Goal: Complete application form

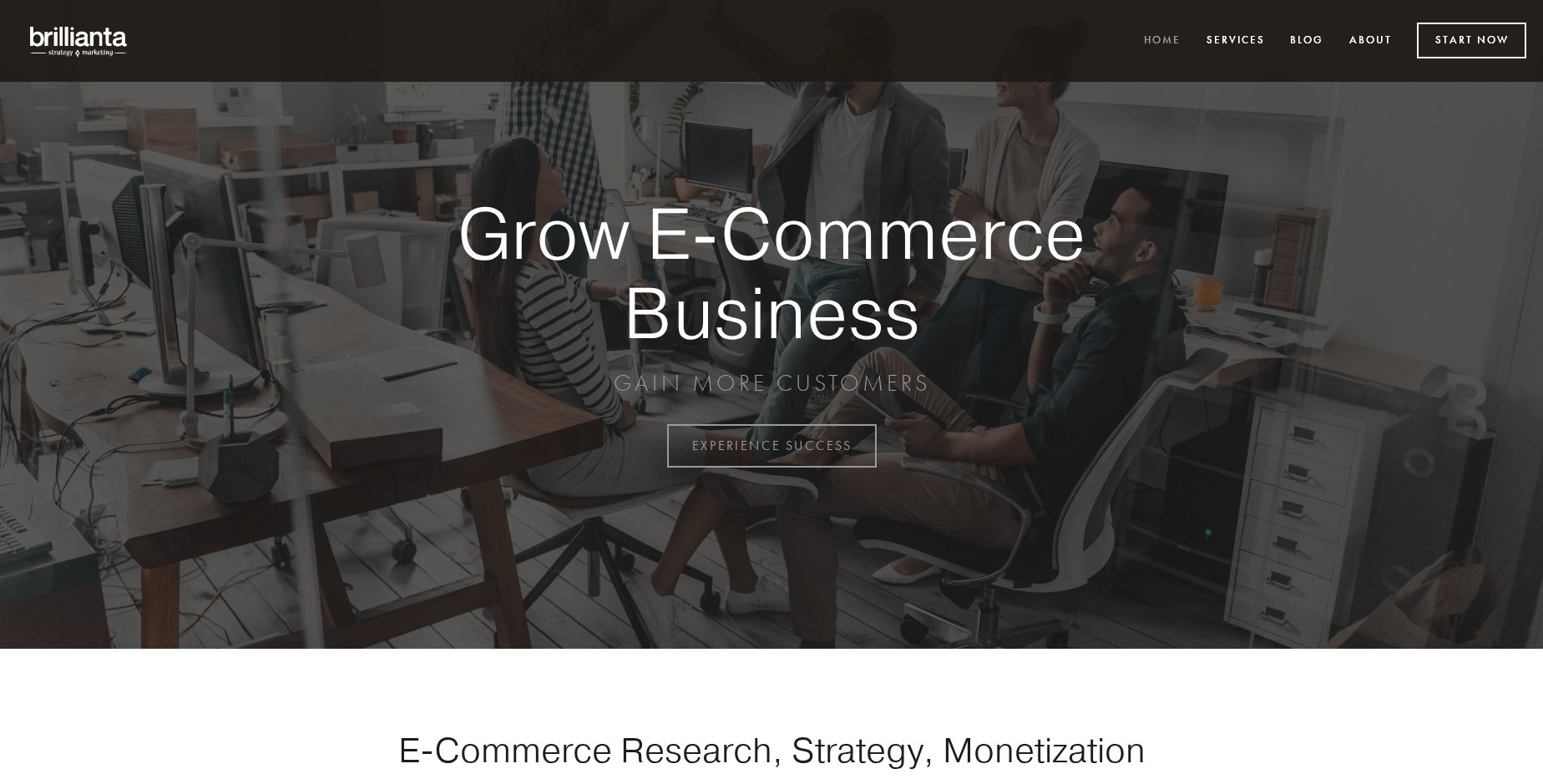
scroll to position [4376, 0]
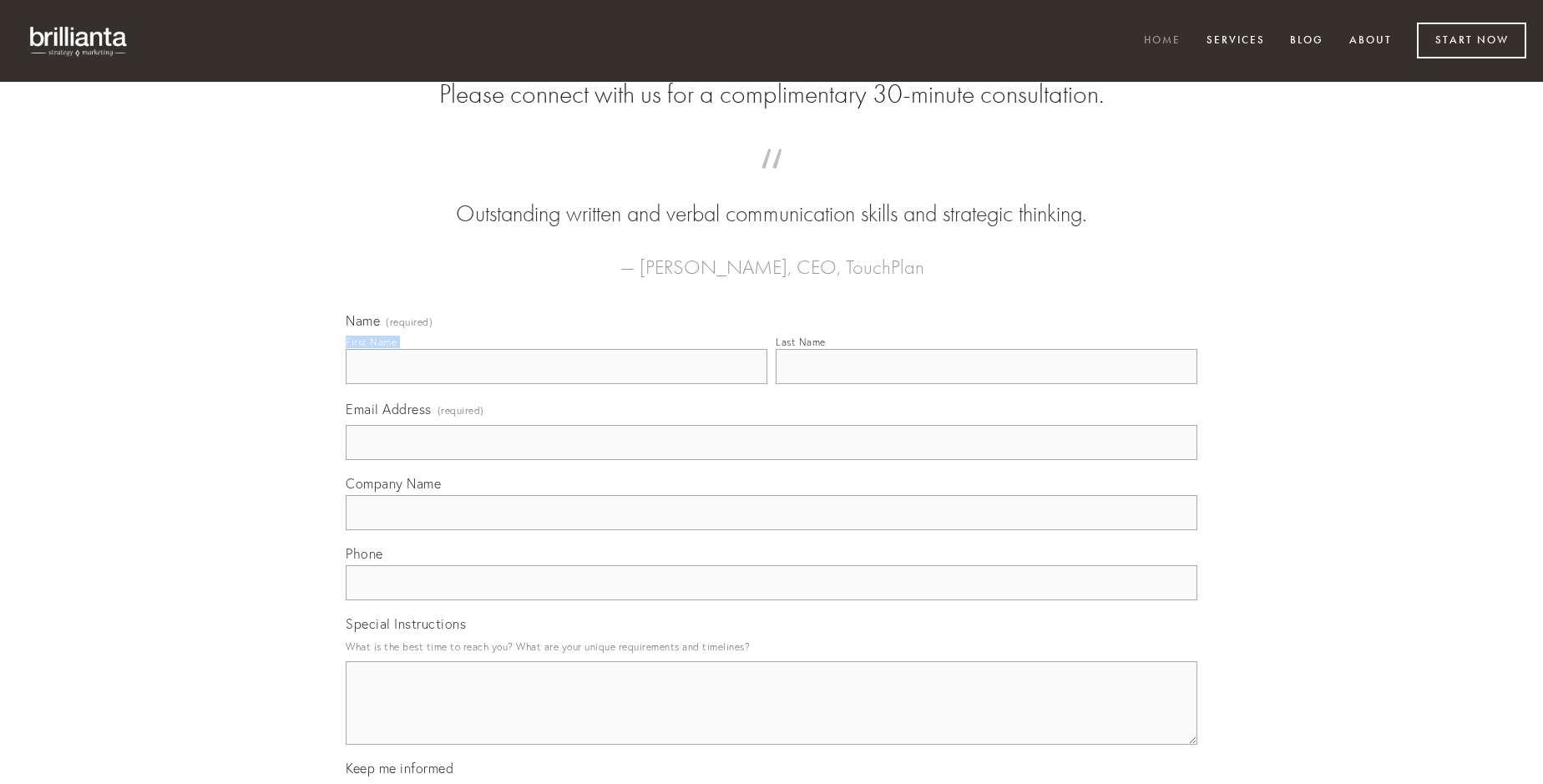
type input "[PERSON_NAME]"
click at [986, 384] on input "Last Name" at bounding box center [986, 367] width 422 height 35
type input "[PERSON_NAME]"
click at [772, 460] on input "Email Address (required)" at bounding box center [771, 442] width 852 height 35
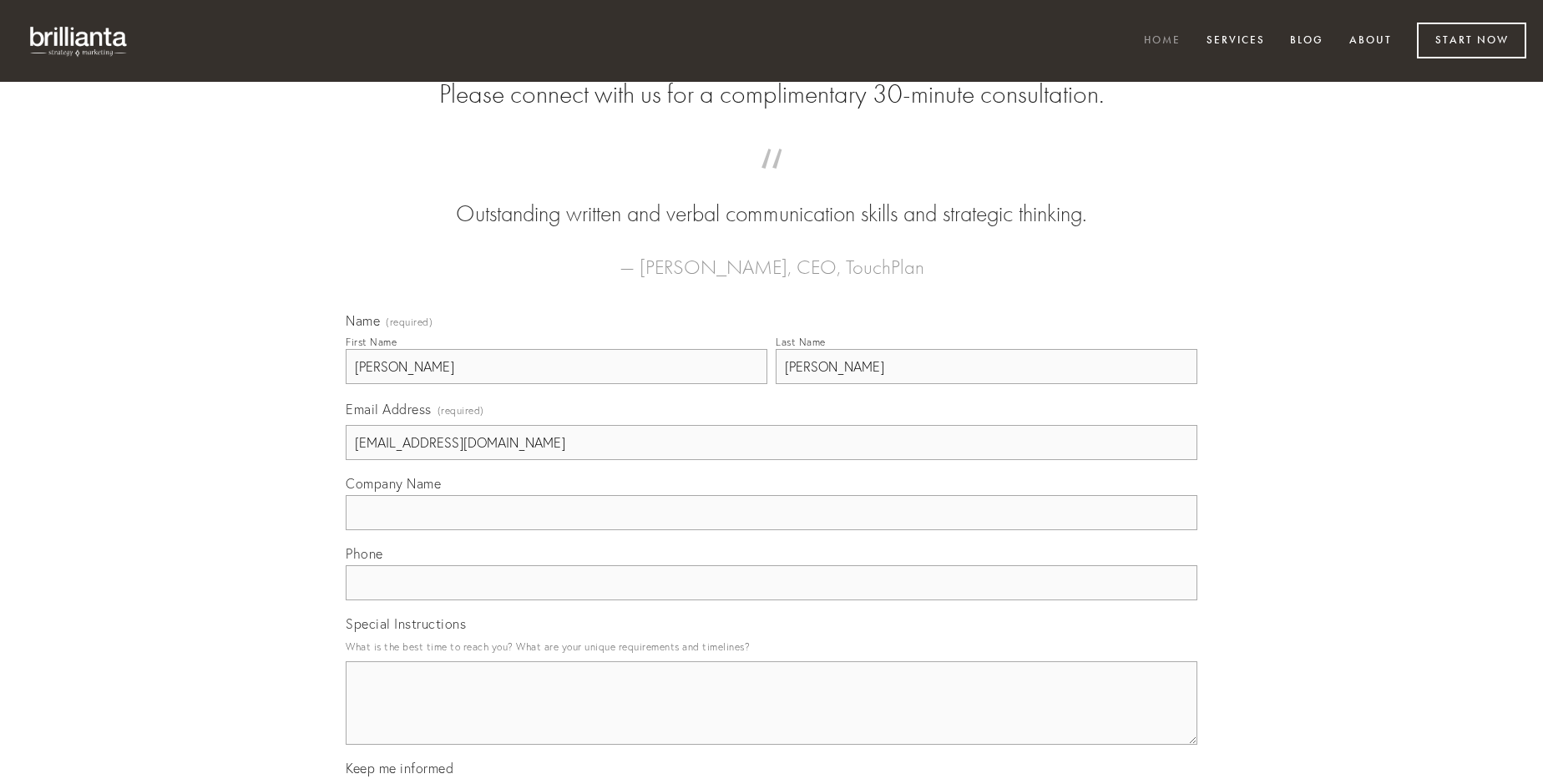
type input "[EMAIL_ADDRESS][DOMAIN_NAME]"
click at [772, 530] on input "Company Name" at bounding box center [771, 512] width 852 height 35
type input "iusto"
click at [772, 600] on input "text" at bounding box center [771, 582] width 852 height 35
click at [772, 718] on textarea "Special Instructions" at bounding box center [771, 702] width 852 height 83
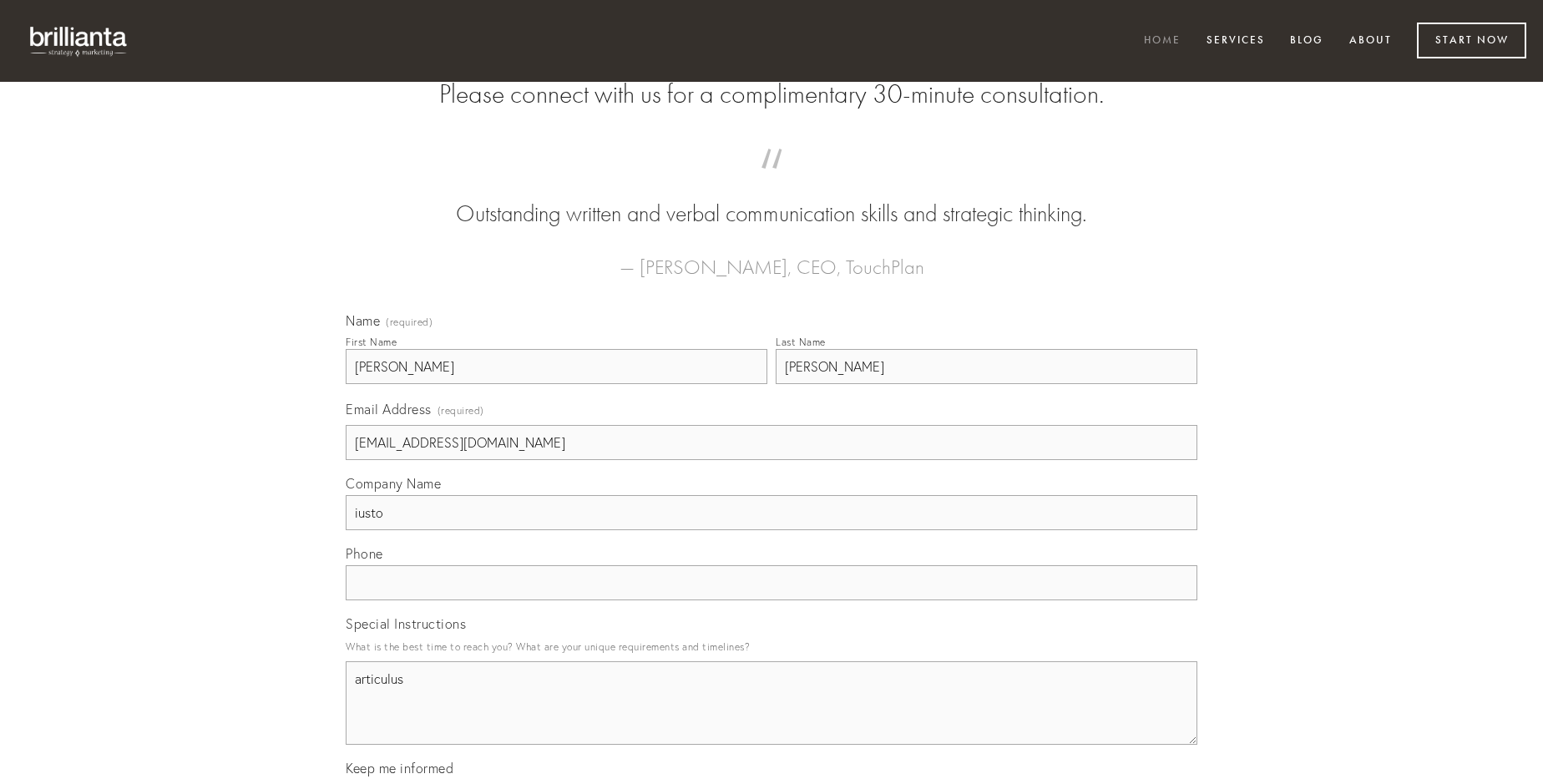
type textarea "articulus"
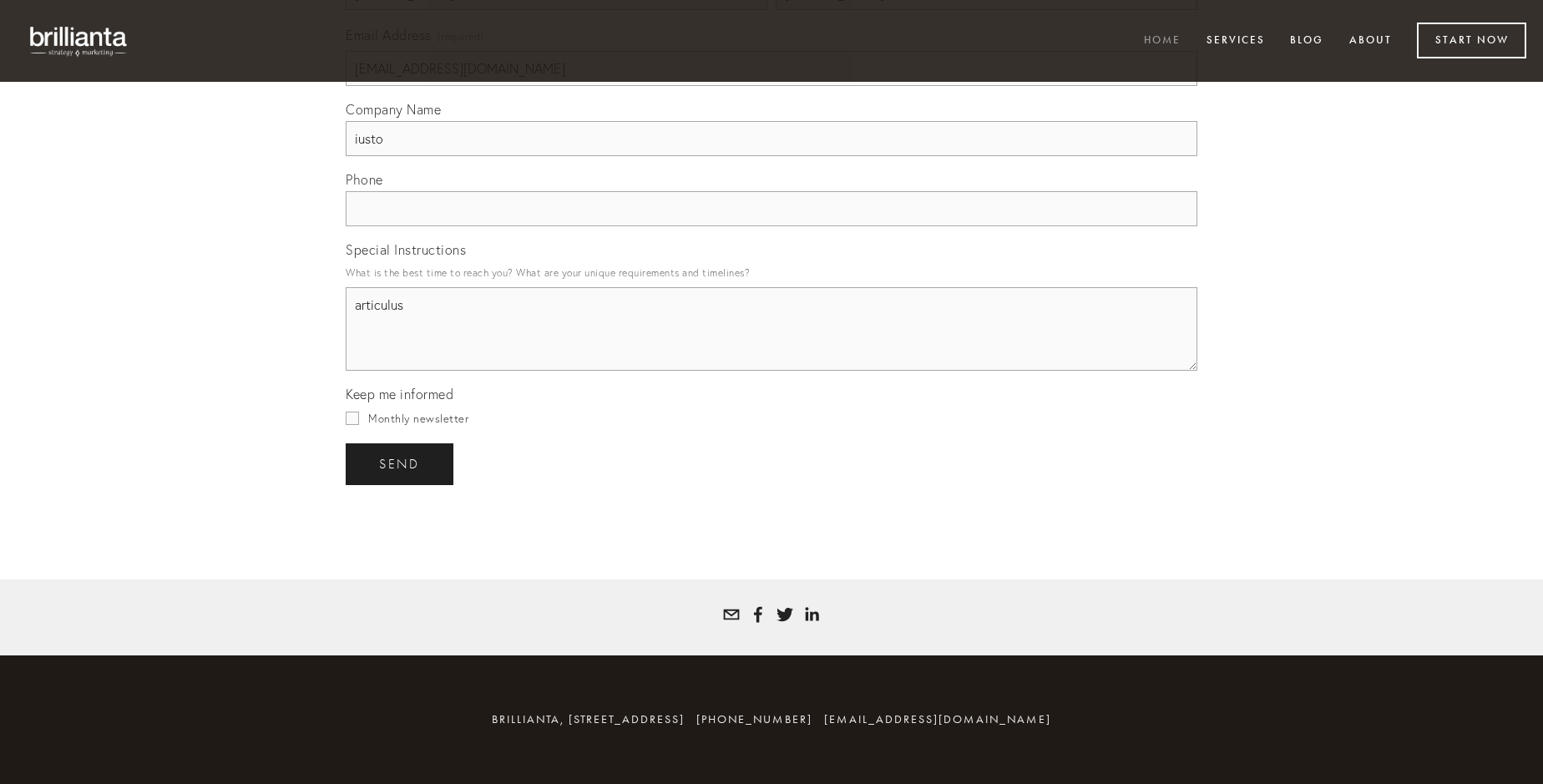
click at [401, 463] on span "send" at bounding box center [399, 464] width 41 height 15
